Goal: Transaction & Acquisition: Purchase product/service

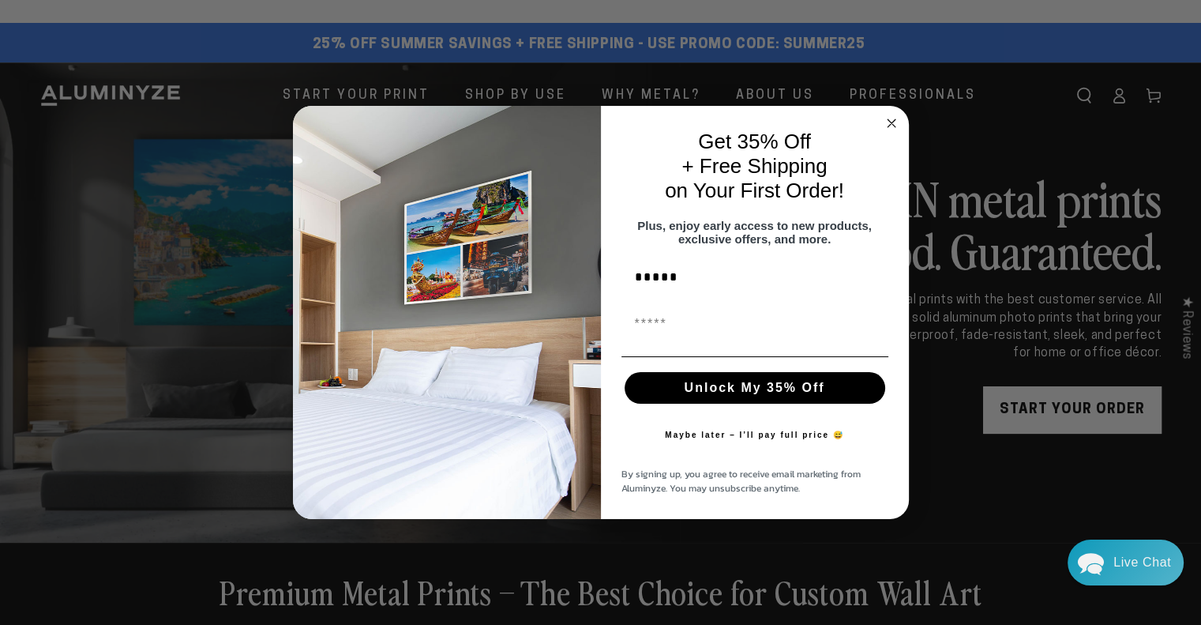
type input "*****"
click at [656, 334] on input "First Name" at bounding box center [754, 325] width 267 height 32
type input "**********"
click at [732, 390] on button "Unlock My 35% Off" at bounding box center [755, 388] width 261 height 32
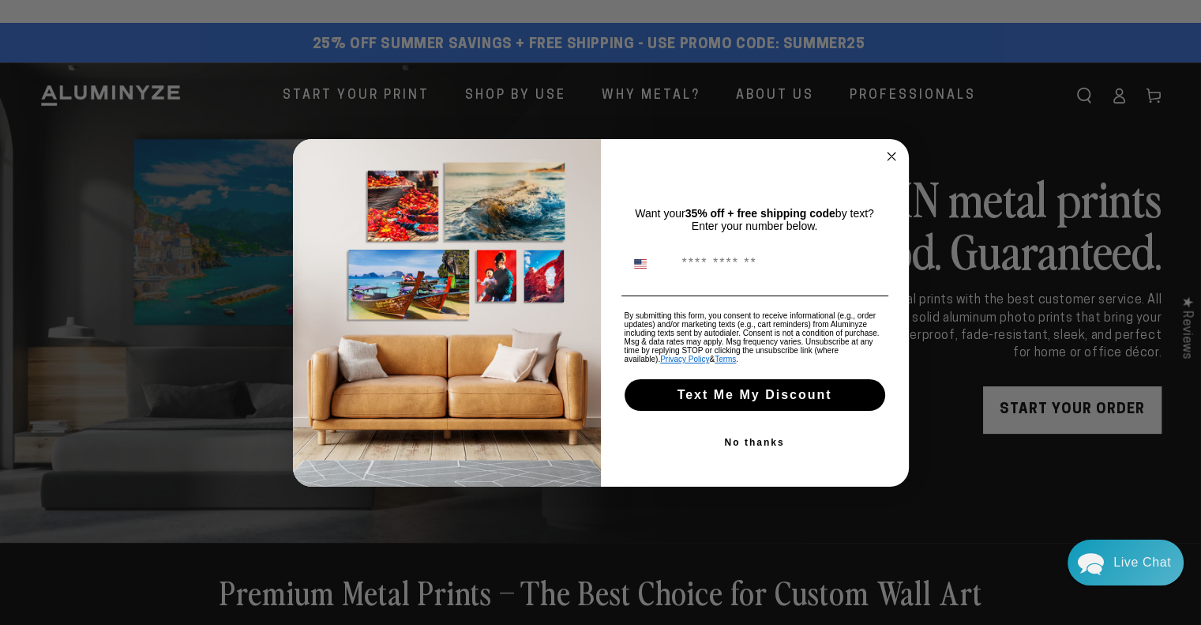
click at [891, 160] on circle "Close dialog" at bounding box center [891, 156] width 18 height 18
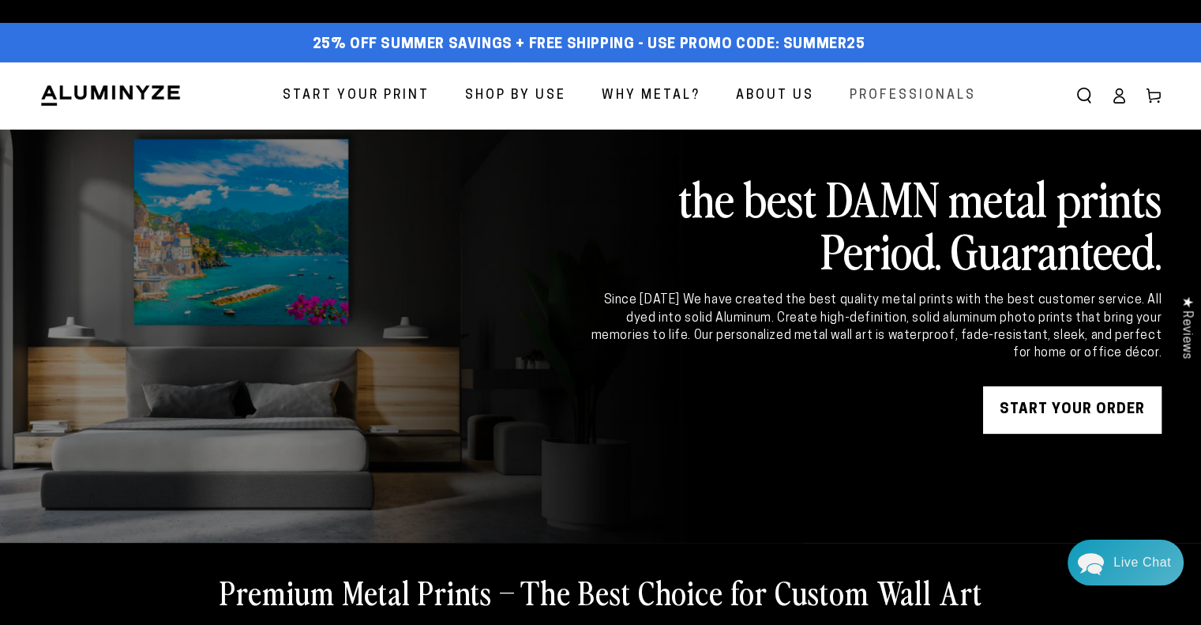
click at [896, 96] on span "Professionals" at bounding box center [913, 95] width 126 height 23
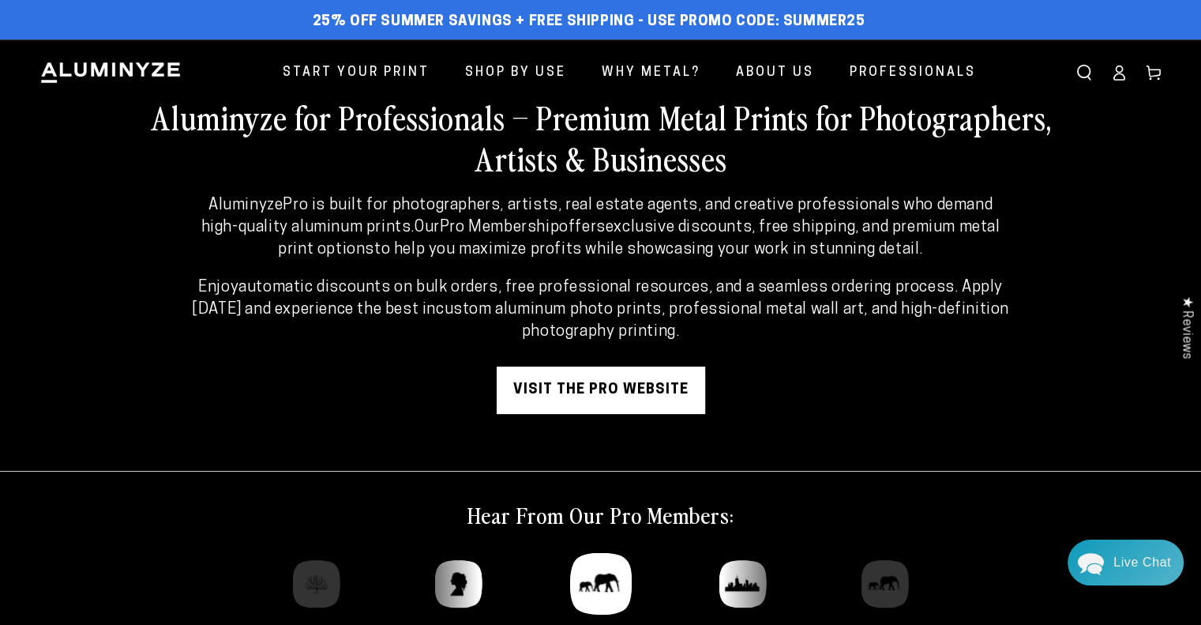
click at [622, 389] on link "visit the pro website" at bounding box center [601, 389] width 208 height 47
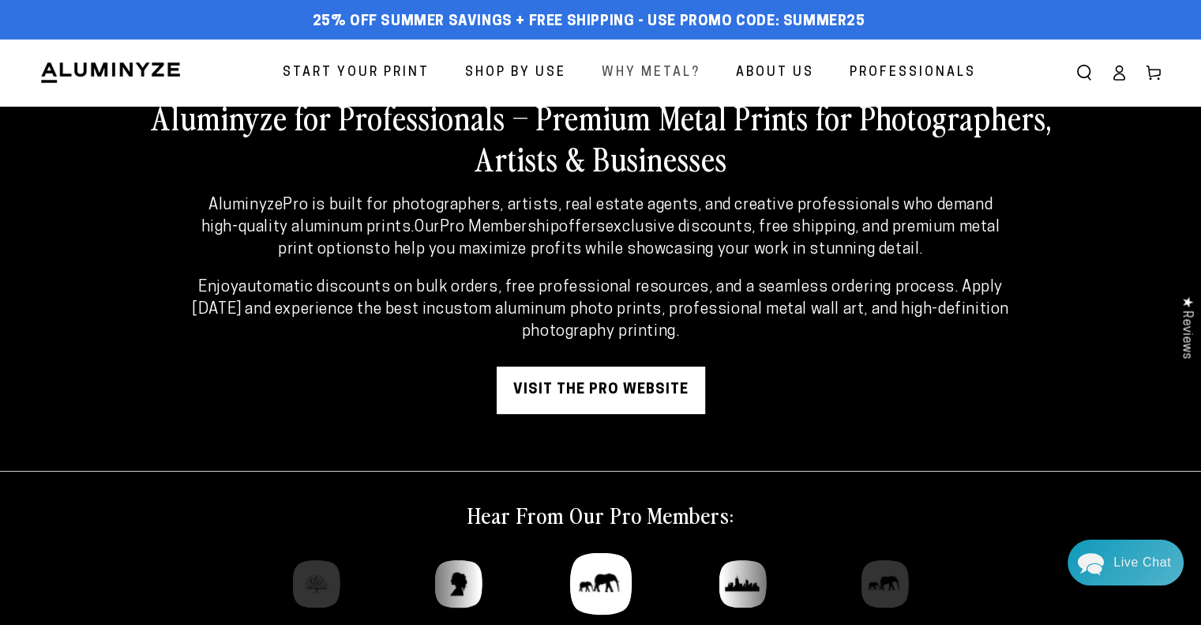
click at [644, 73] on span "Why Metal?" at bounding box center [651, 73] width 99 height 23
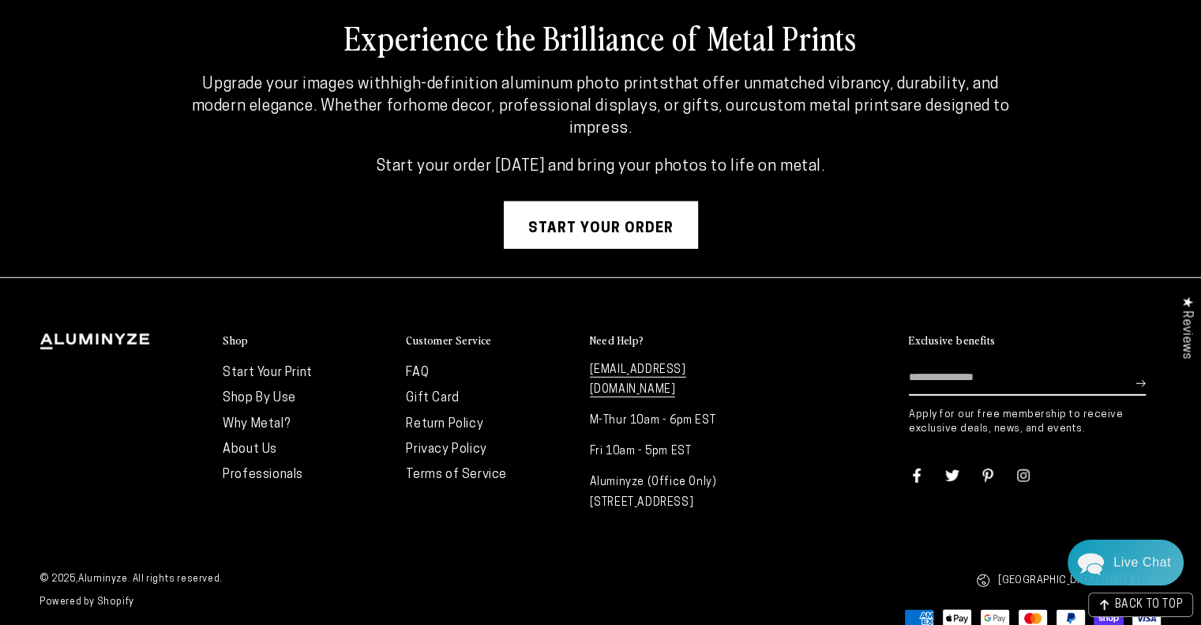
scroll to position [4198, 0]
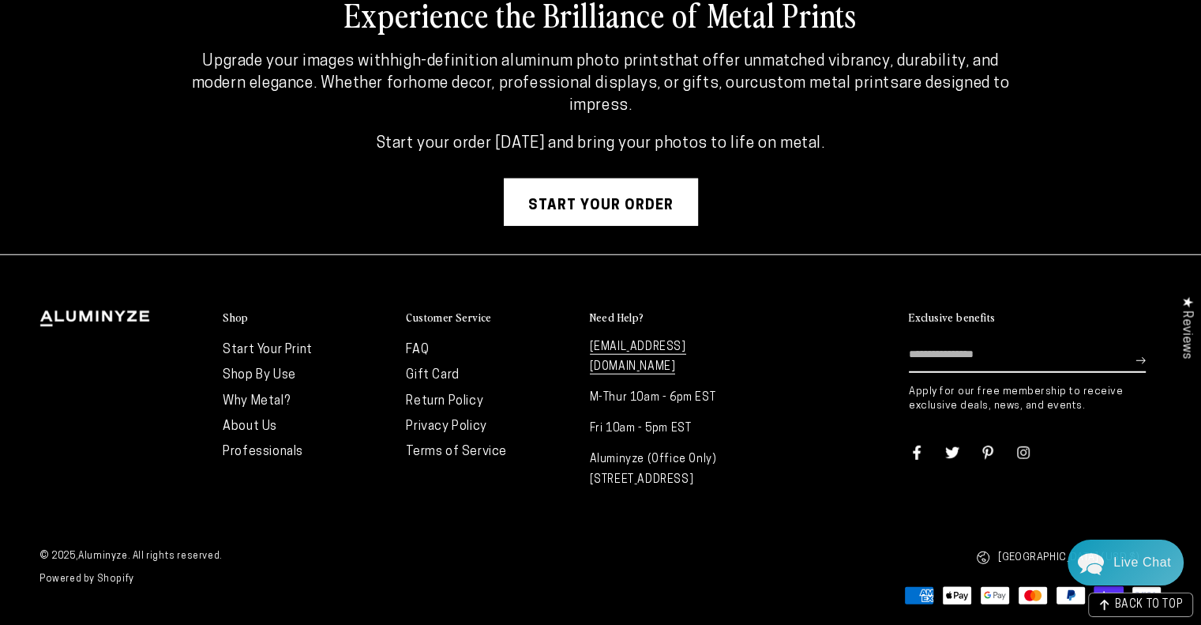
click at [419, 344] on link "FAQ" at bounding box center [417, 350] width 23 height 13
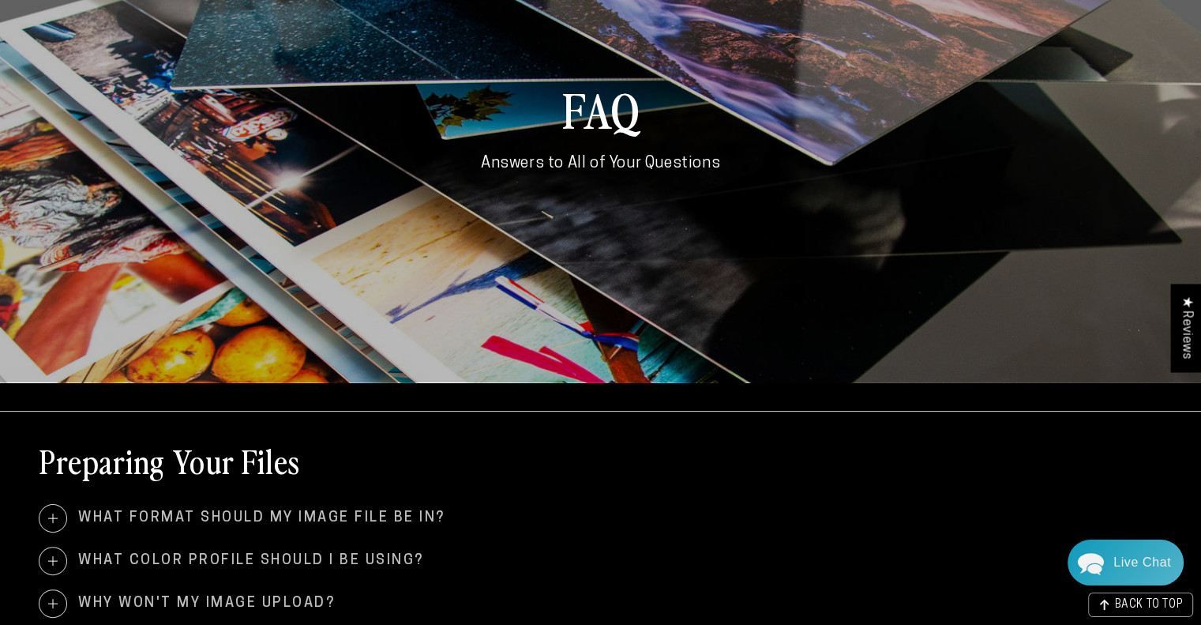
scroll to position [474, 0]
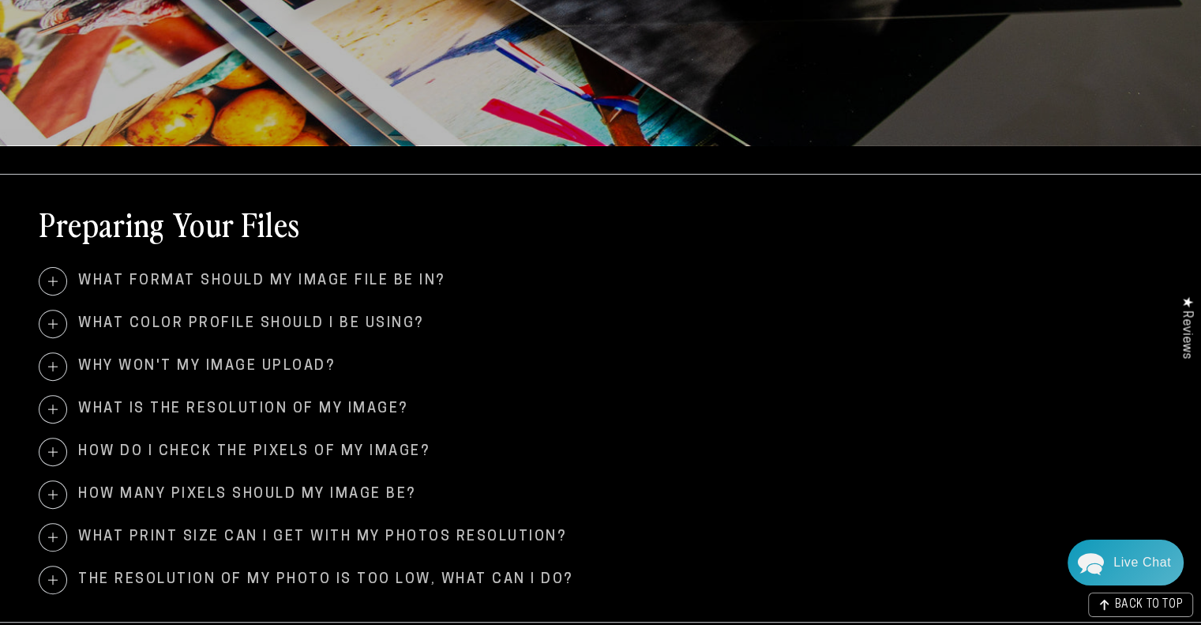
click at [51, 279] on span at bounding box center [52, 281] width 27 height 27
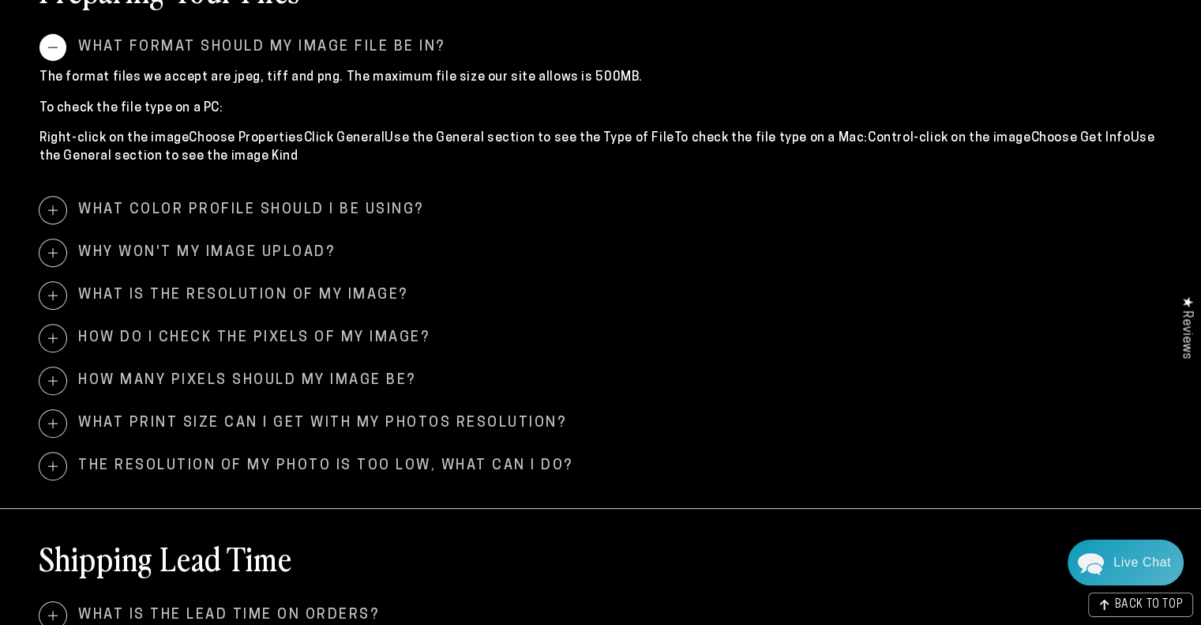
scroll to position [711, 0]
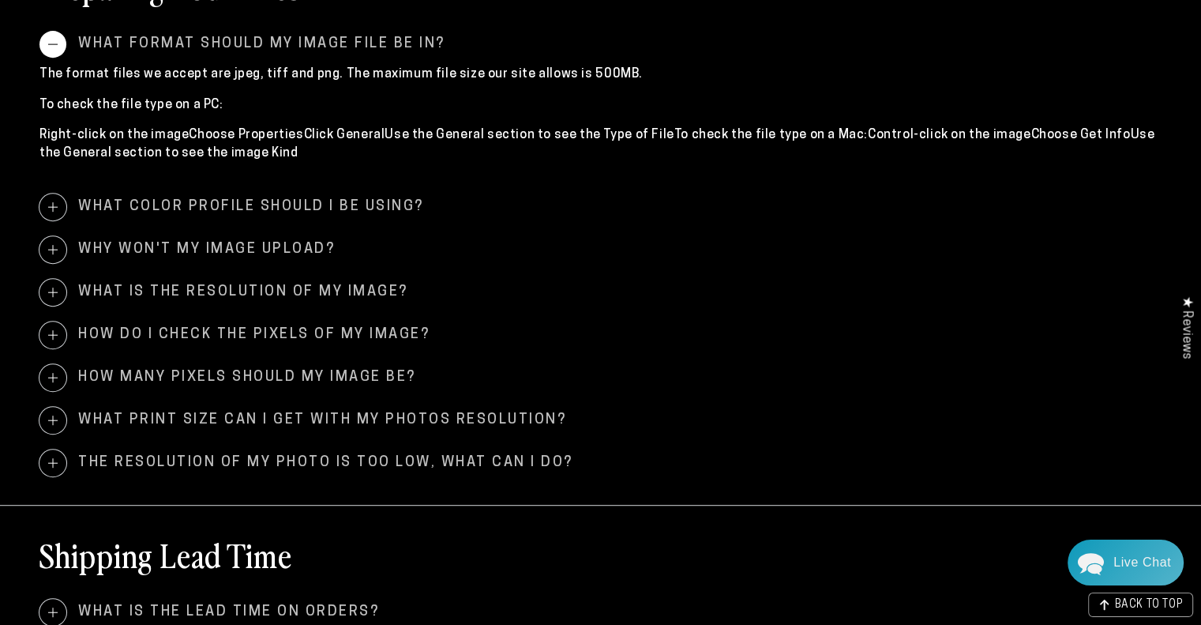
click at [56, 206] on span at bounding box center [52, 206] width 27 height 27
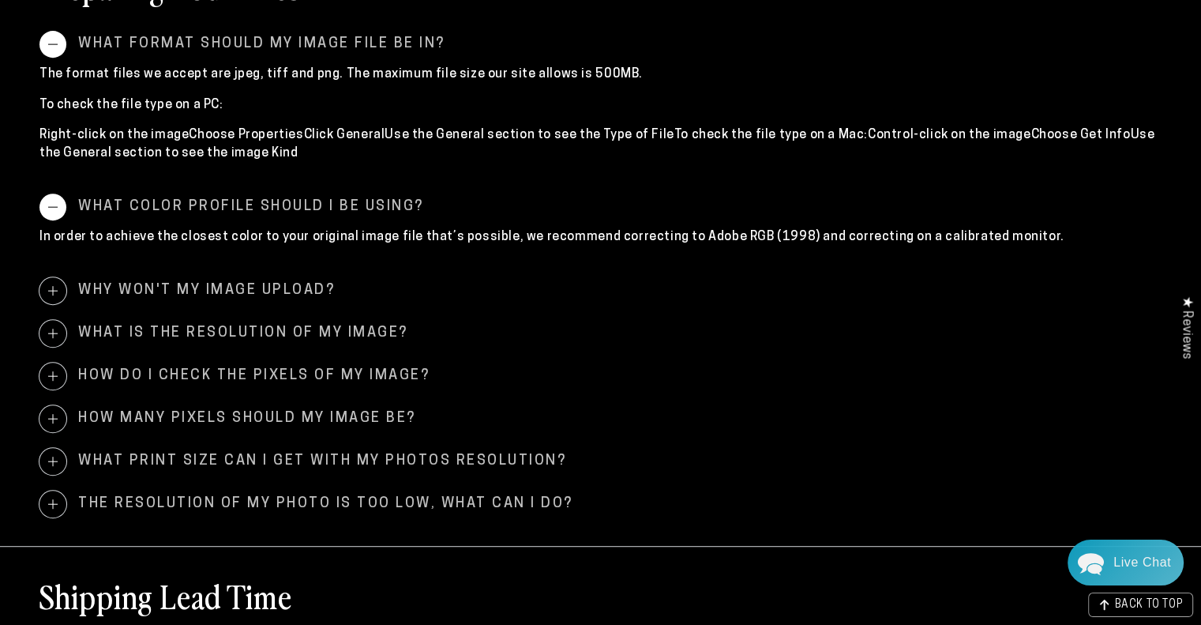
click at [51, 334] on span at bounding box center [52, 333] width 27 height 27
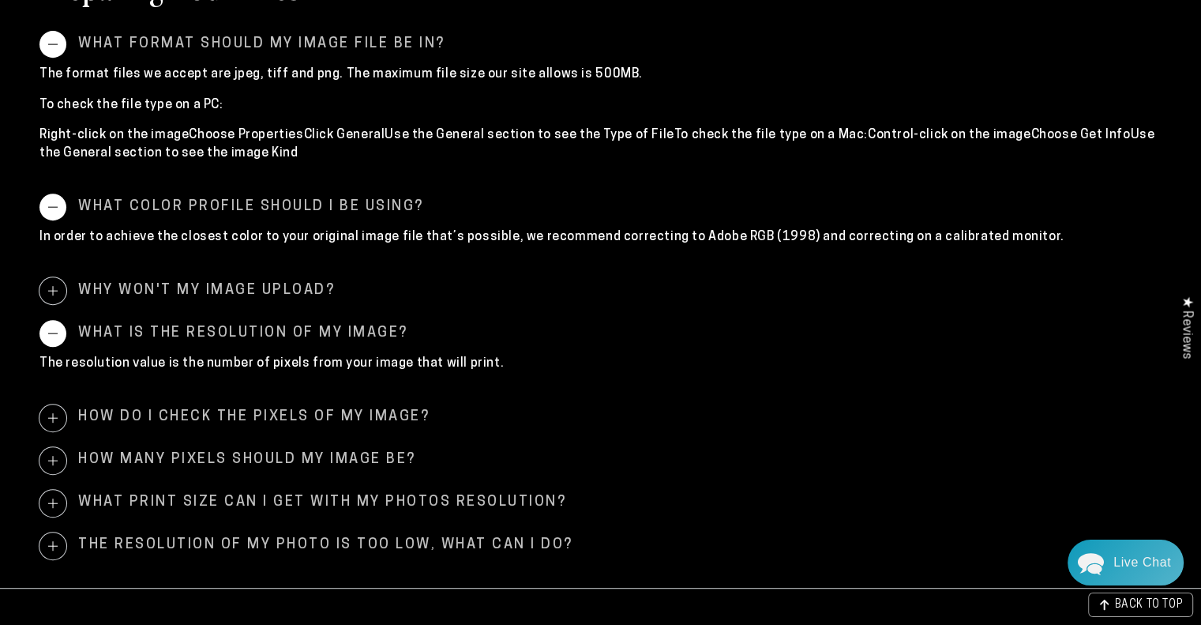
click at [46, 416] on span at bounding box center [52, 417] width 27 height 27
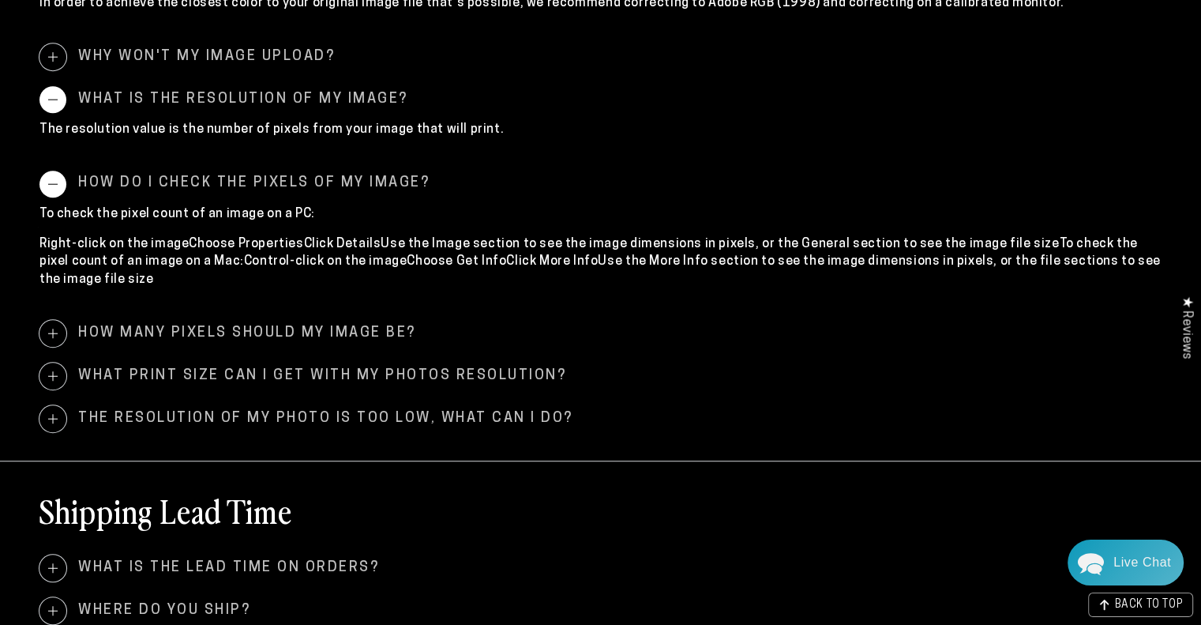
scroll to position [948, 0]
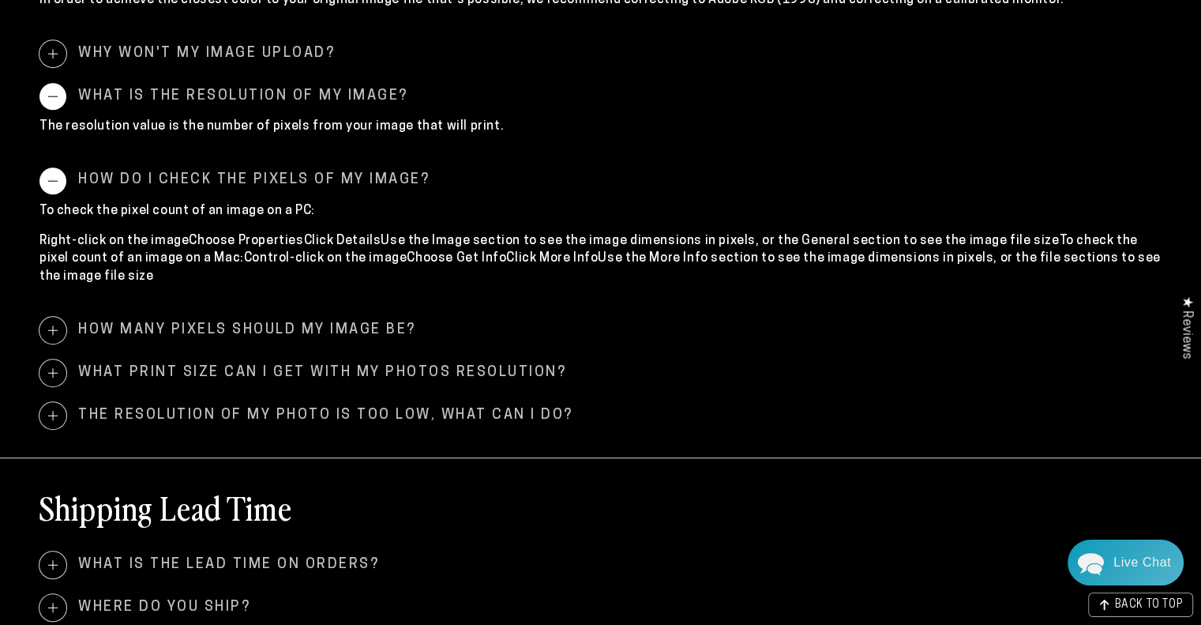
click at [51, 376] on span at bounding box center [52, 372] width 27 height 27
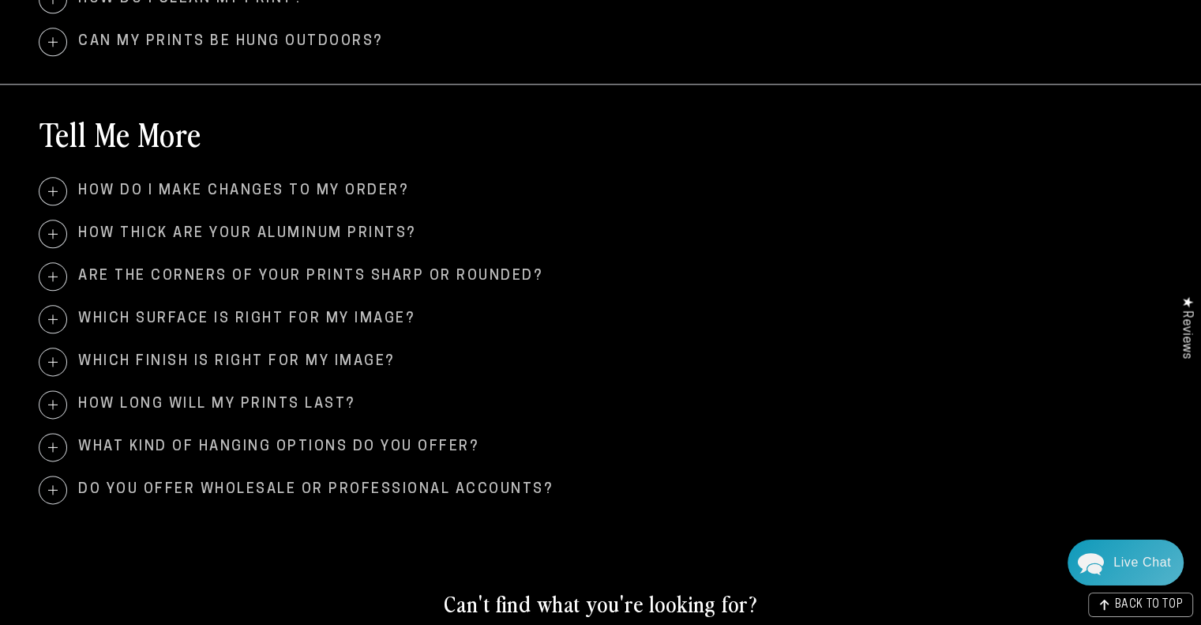
scroll to position [1895, 0]
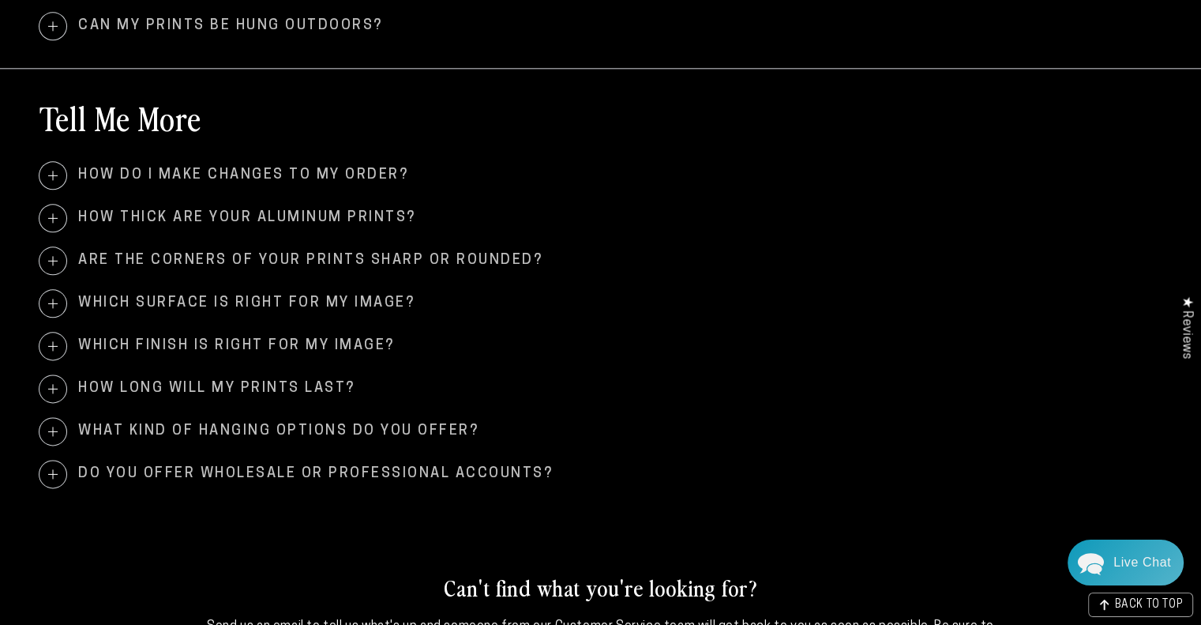
click at [62, 302] on span at bounding box center [52, 303] width 27 height 27
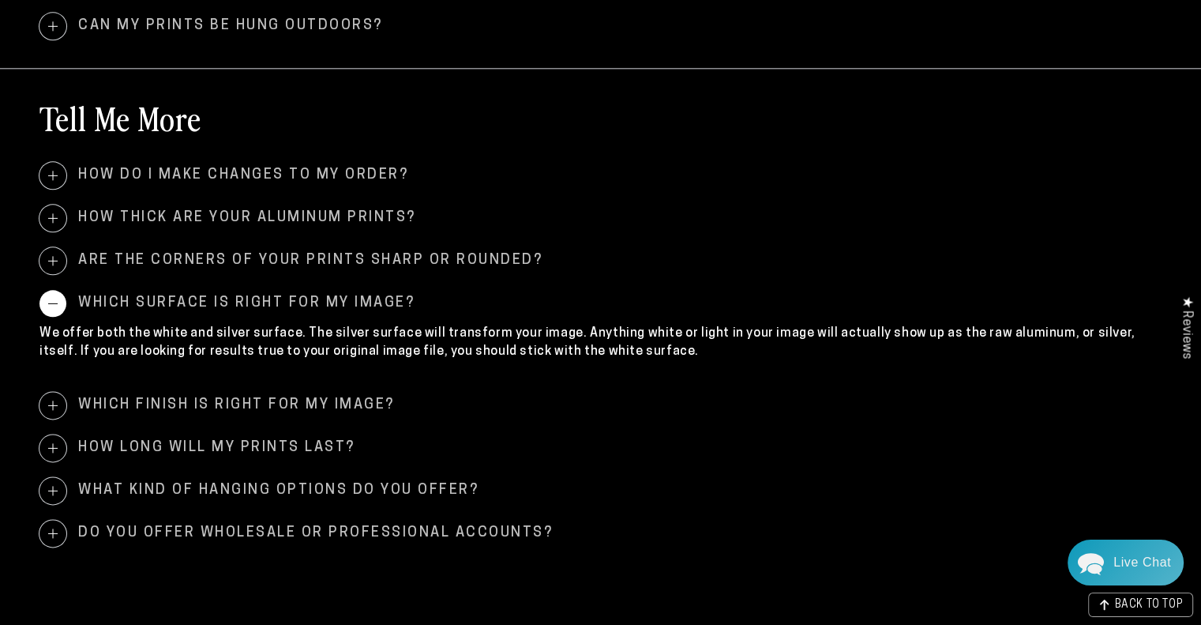
click at [62, 486] on span at bounding box center [52, 490] width 27 height 27
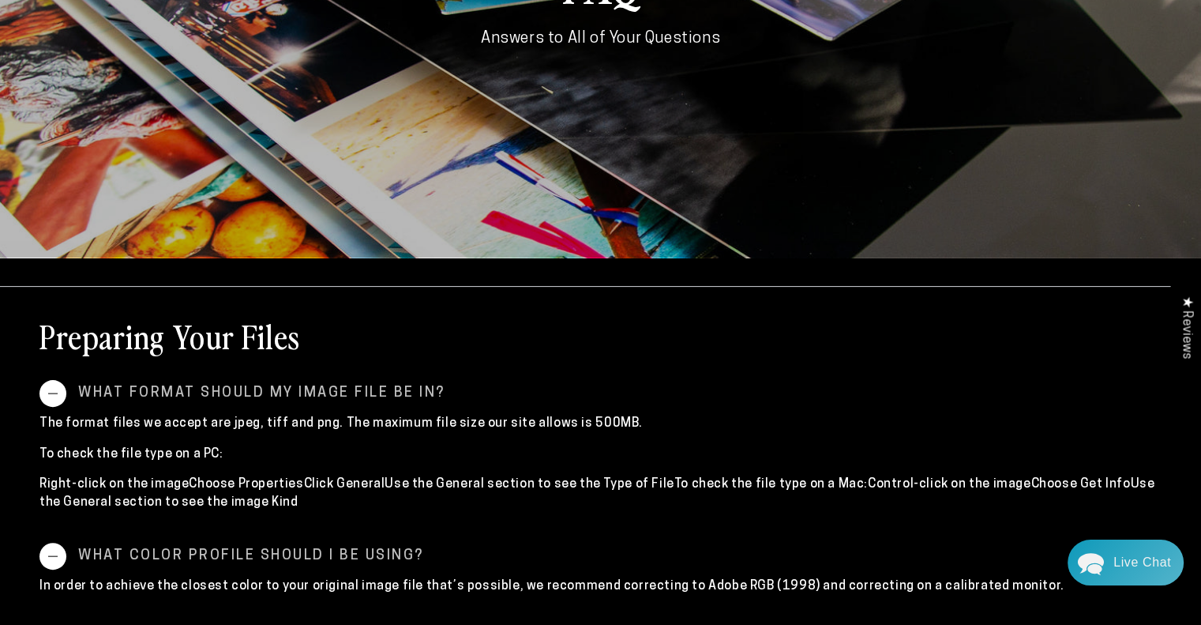
scroll to position [0, 0]
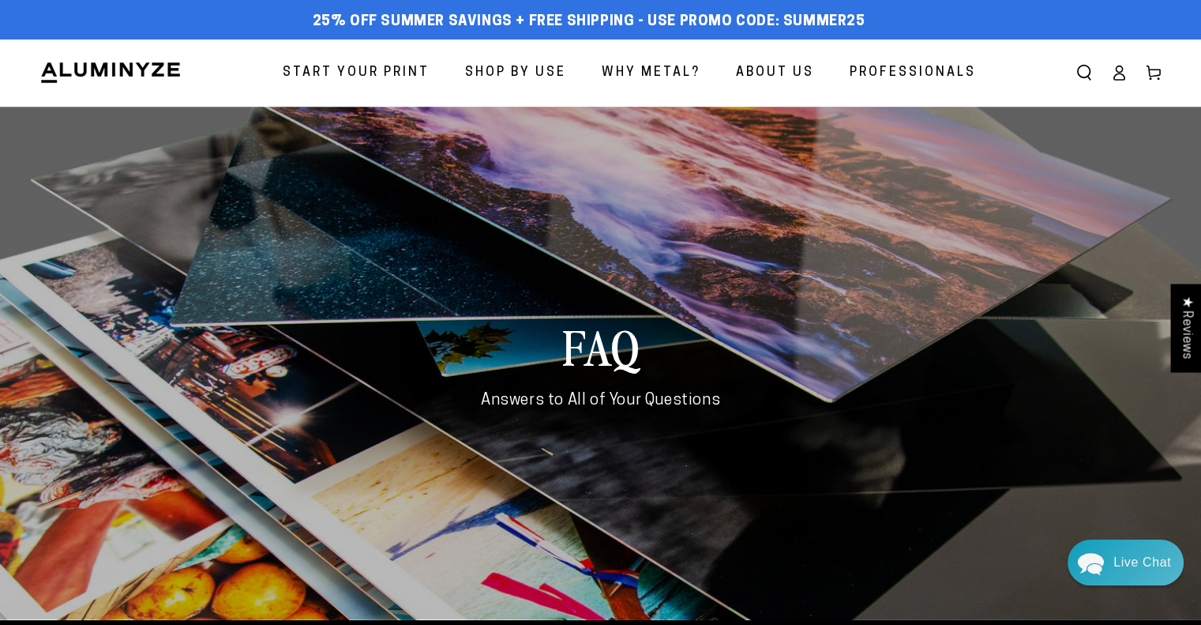
click at [385, 65] on span "Start Your Print" at bounding box center [356, 73] width 147 height 23
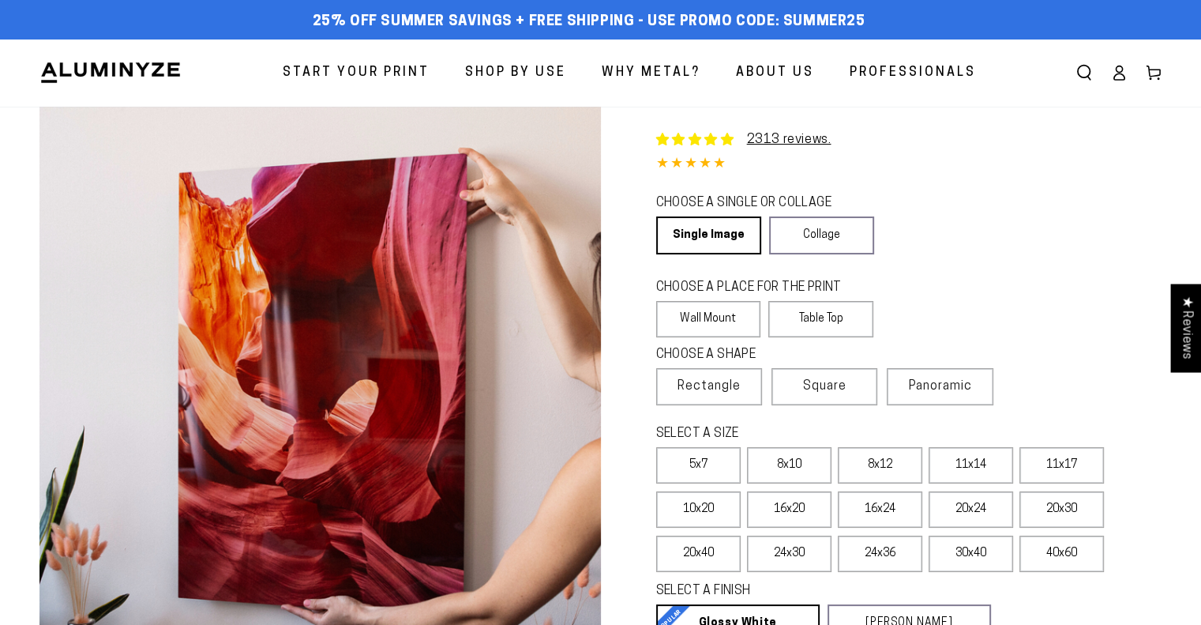
select select "**********"
click at [720, 230] on link "Single Image" at bounding box center [707, 235] width 103 height 38
click at [705, 321] on label "Wall Mount" at bounding box center [708, 319] width 105 height 36
click at [699, 385] on span "Rectangle" at bounding box center [709, 386] width 63 height 19
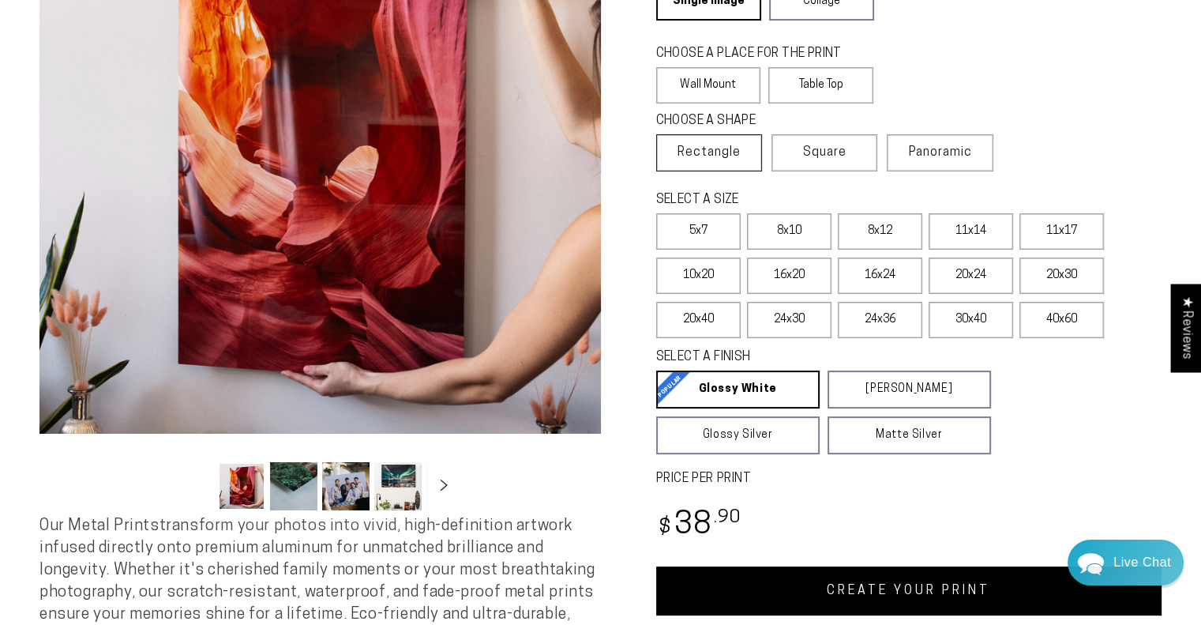
scroll to position [237, 0]
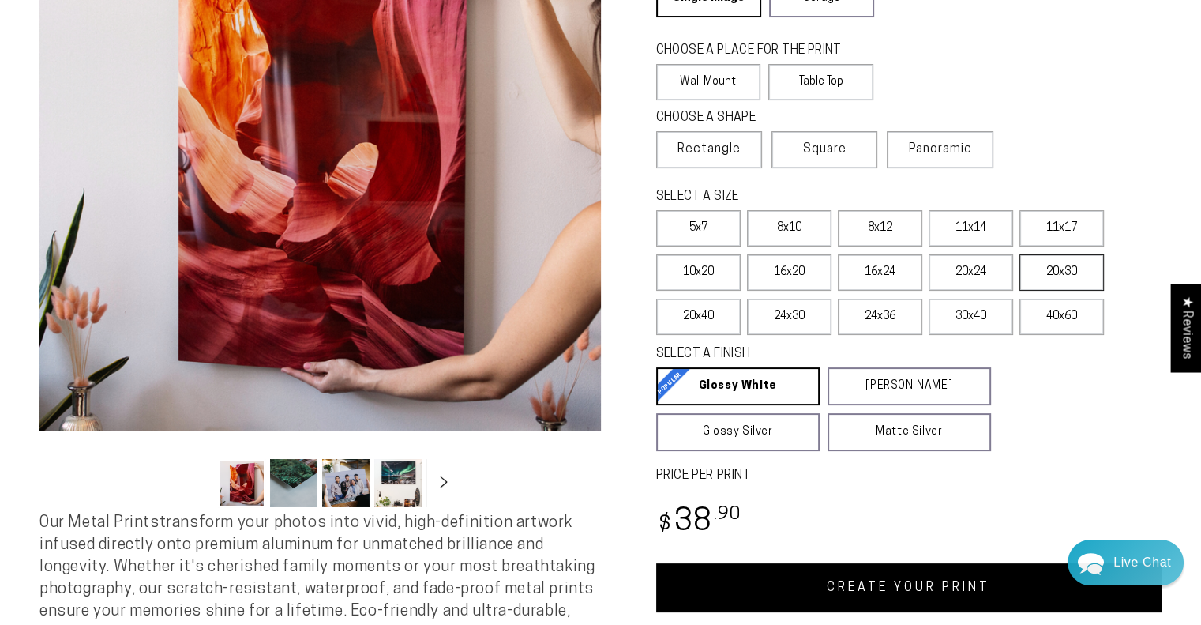
click at [1042, 269] on label "20x30" at bounding box center [1061, 272] width 84 height 36
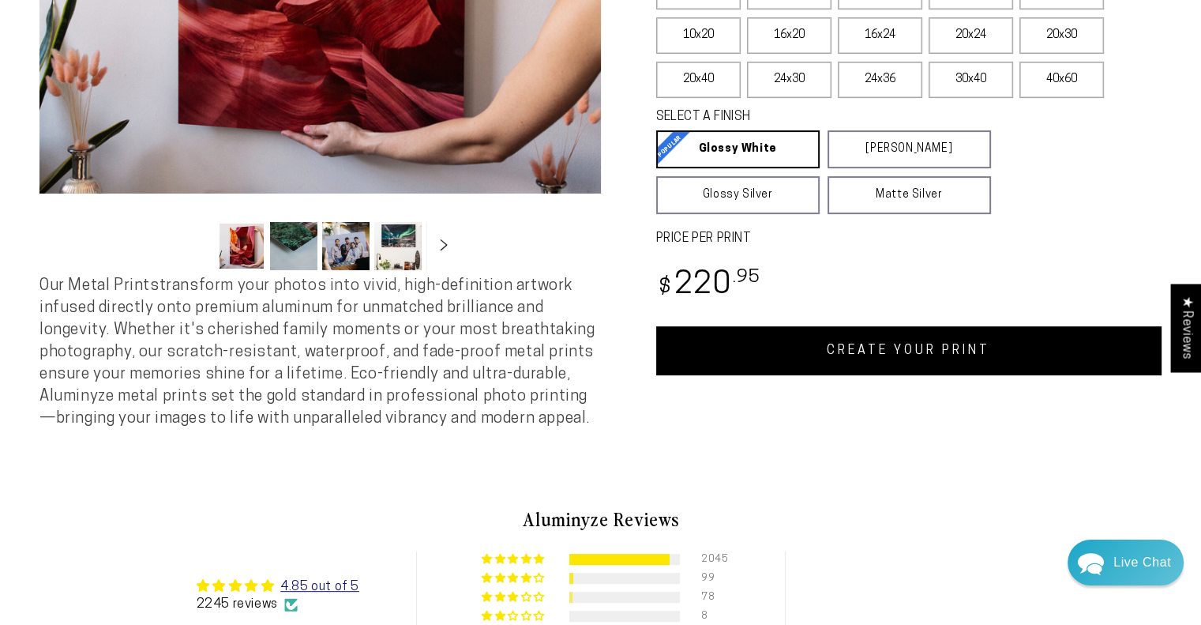
click at [919, 350] on link "CREATE YOUR PRINT" at bounding box center [909, 350] width 506 height 49
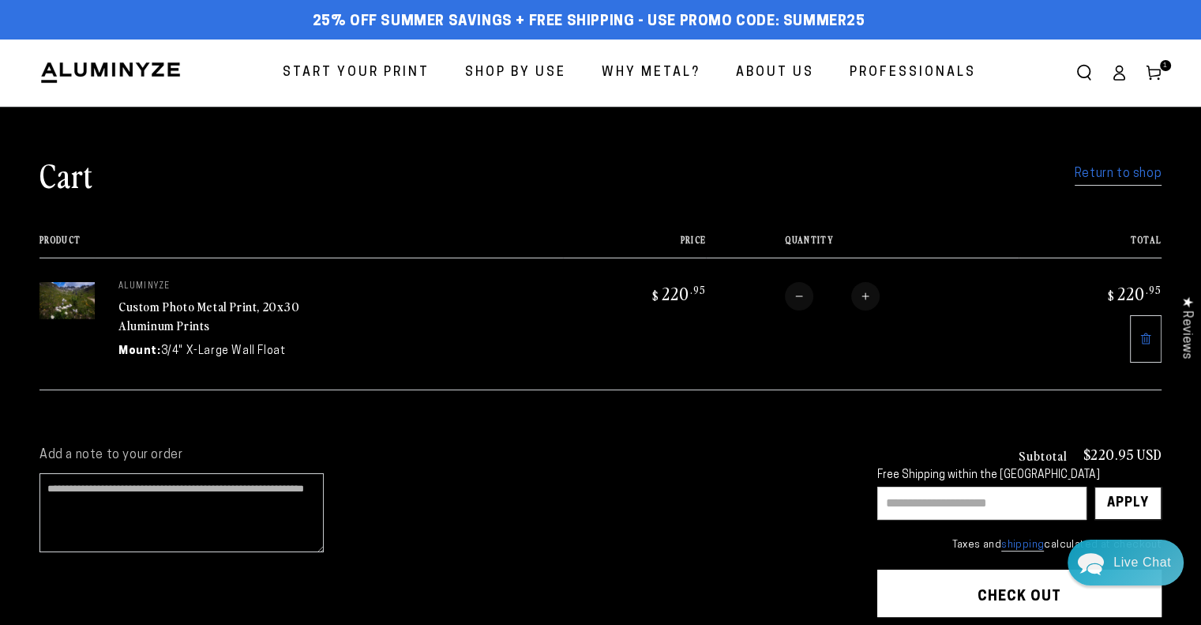
click at [935, 492] on input "text" at bounding box center [981, 502] width 209 height 33
type input "********"
click at [1122, 499] on div "Apply" at bounding box center [1128, 503] width 42 height 32
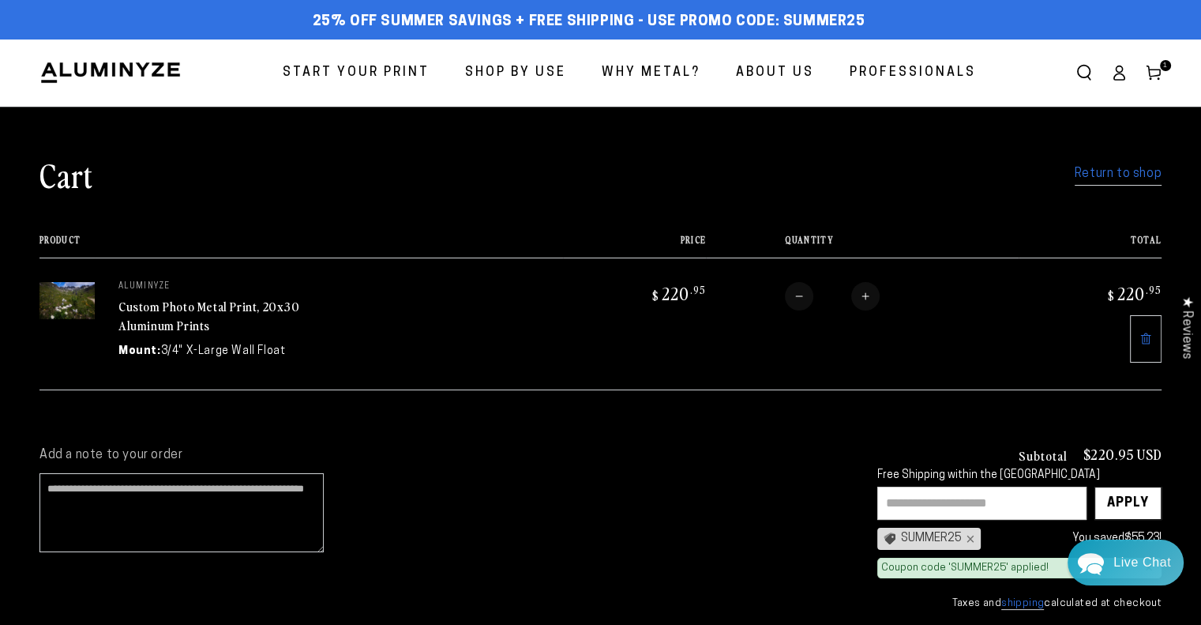
click at [214, 305] on link "Custom Photo Metal Print, 20x30 Aluminum Prints" at bounding box center [209, 316] width 182 height 38
